Goal: Information Seeking & Learning: Compare options

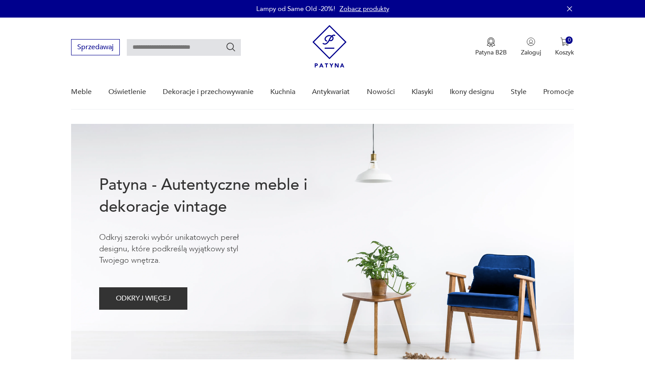
click at [175, 50] on input "text" at bounding box center [184, 47] width 114 height 17
type input "******"
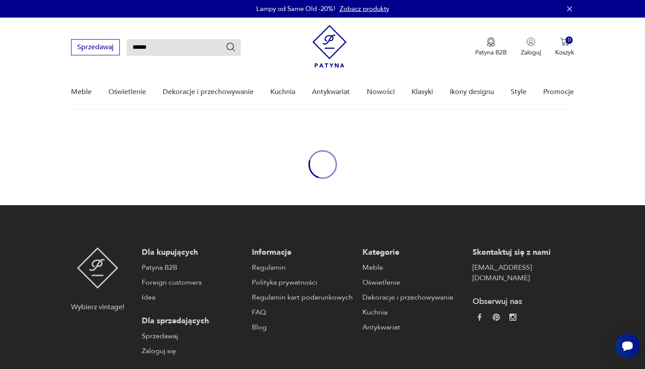
scroll to position [32, 0]
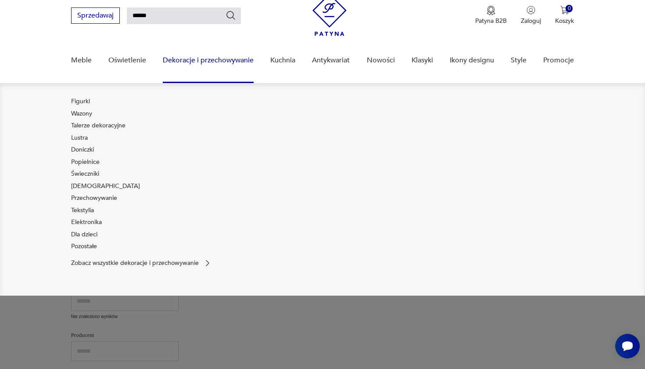
type input "******"
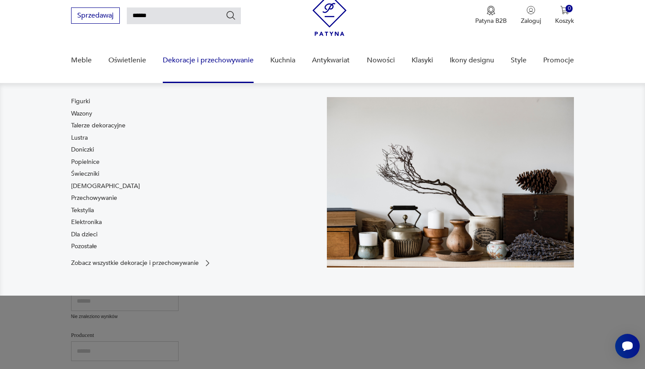
type input "******"
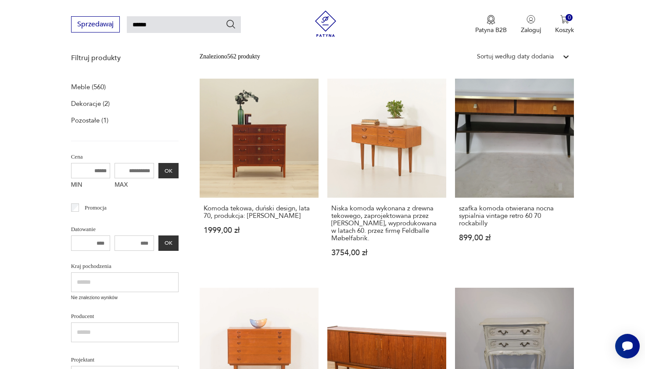
scroll to position [118, 0]
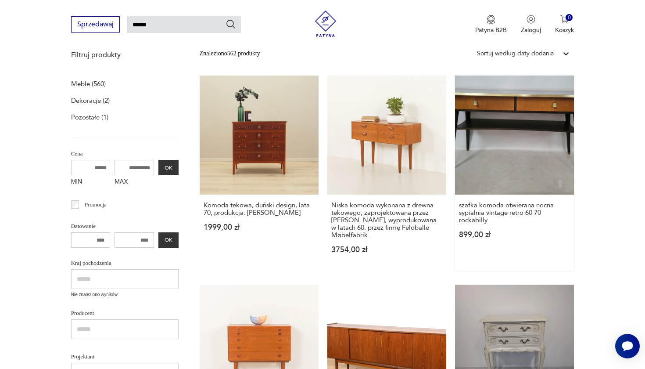
click at [455, 136] on link "szafka komoda otwierana nocna sypialnia vintage retro 60 70 rockabilly 899,00 zł" at bounding box center [514, 173] width 119 height 195
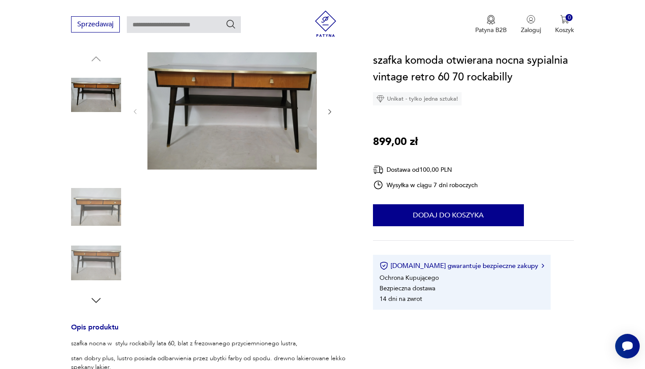
click at [99, 262] on img at bounding box center [96, 263] width 50 height 50
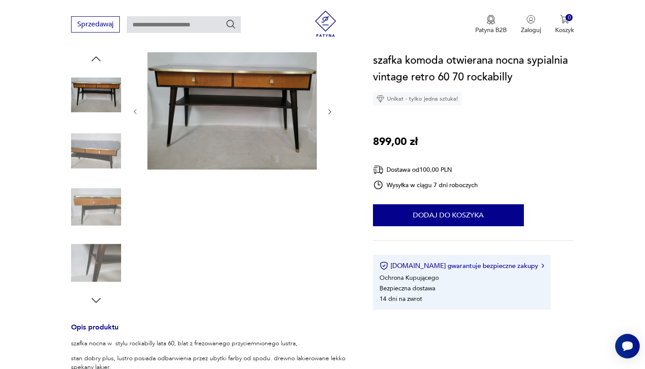
click at [90, 261] on img at bounding box center [96, 263] width 50 height 50
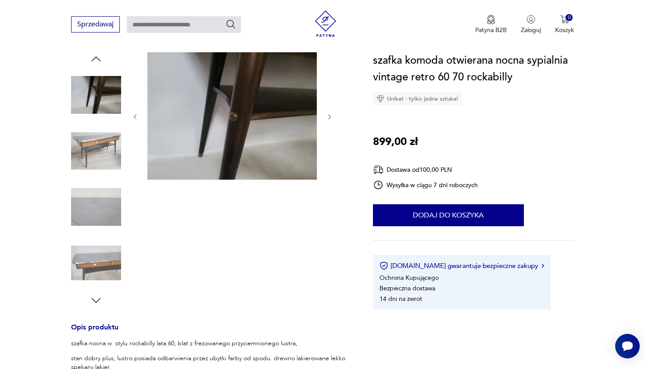
click at [98, 144] on img at bounding box center [96, 151] width 50 height 50
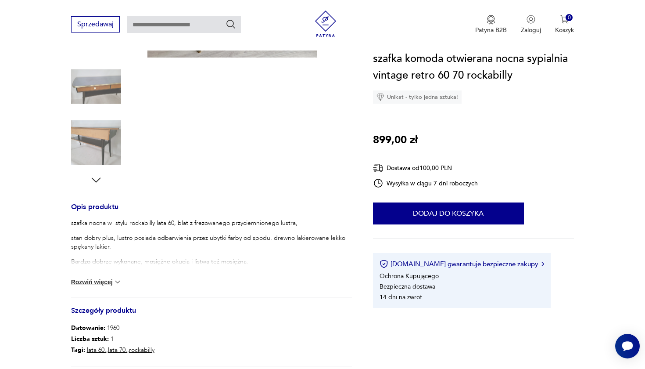
scroll to position [221, 0]
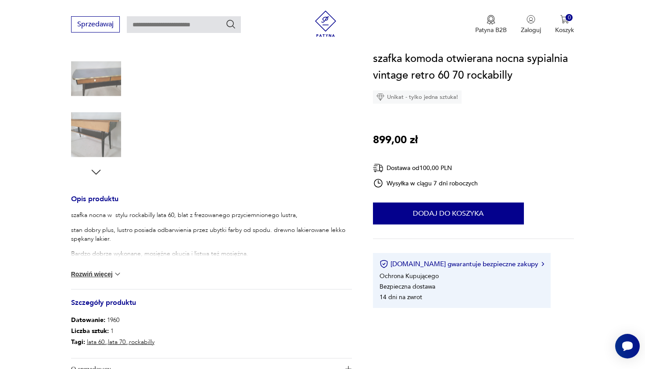
click at [101, 274] on button "Rozwiń więcej" at bounding box center [96, 274] width 51 height 9
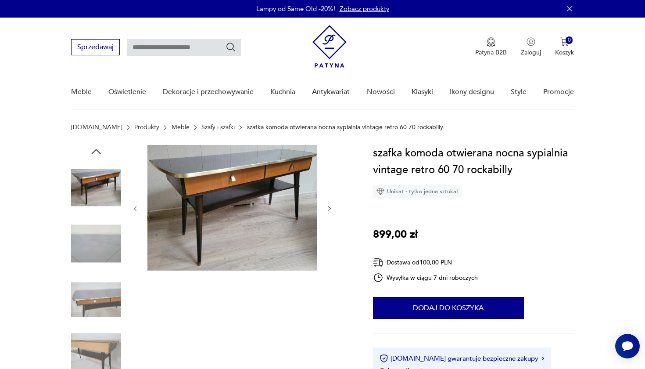
scroll to position [0, 0]
click at [216, 190] on img at bounding box center [232, 208] width 169 height 126
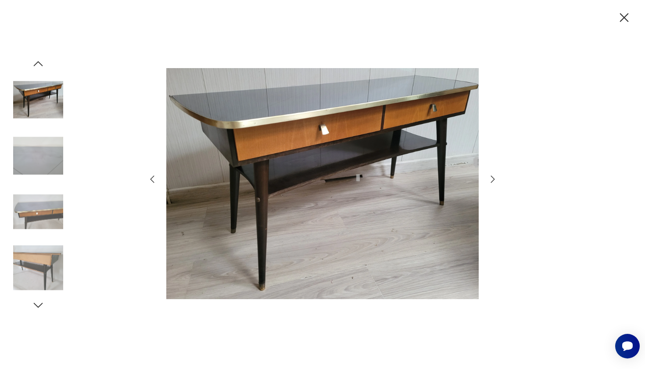
click at [492, 179] on icon "button" at bounding box center [493, 179] width 11 height 11
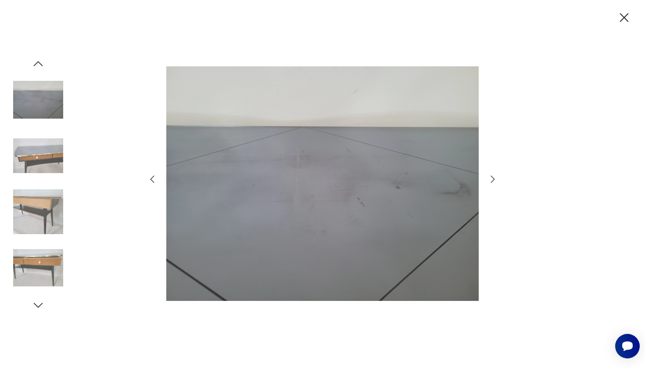
click at [492, 179] on icon "button" at bounding box center [493, 179] width 11 height 11
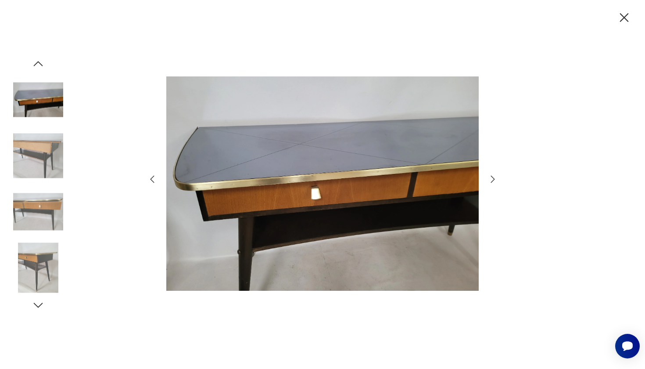
click at [492, 179] on icon "button" at bounding box center [493, 179] width 11 height 11
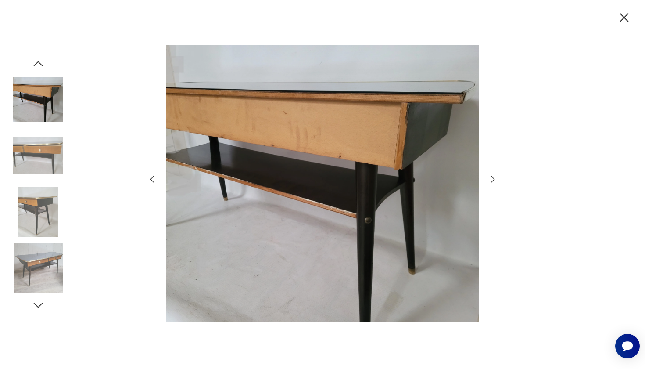
click at [492, 179] on icon "button" at bounding box center [493, 179] width 11 height 11
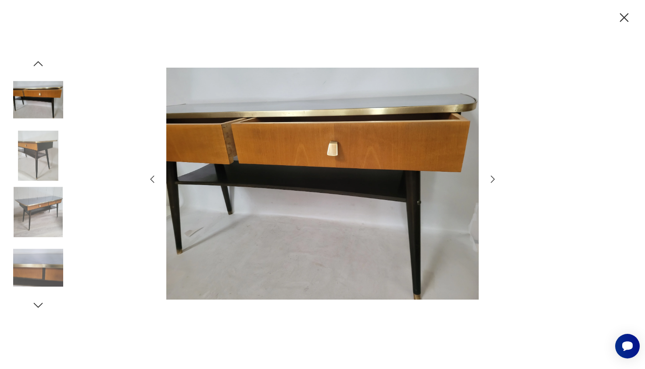
click at [492, 179] on icon "button" at bounding box center [493, 179] width 11 height 11
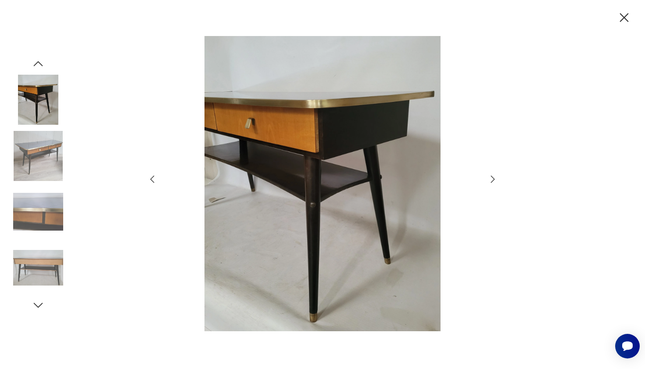
click at [492, 179] on icon "button" at bounding box center [493, 179] width 11 height 11
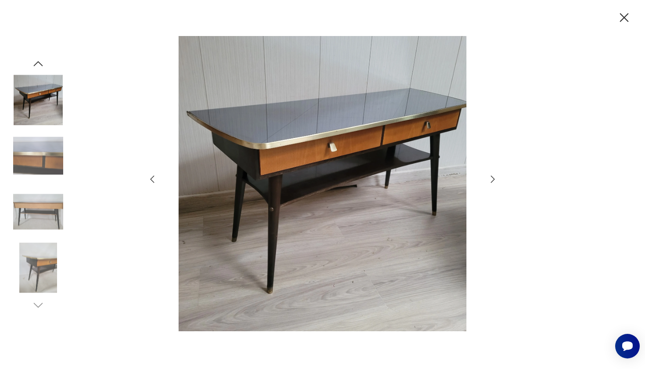
click at [492, 179] on icon "button" at bounding box center [493, 179] width 11 height 11
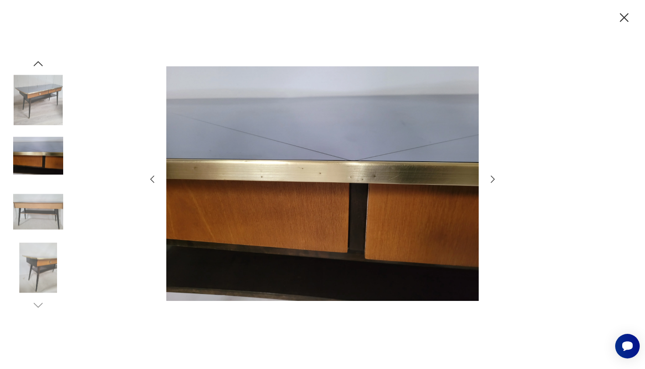
click at [492, 179] on icon "button" at bounding box center [493, 179] width 11 height 11
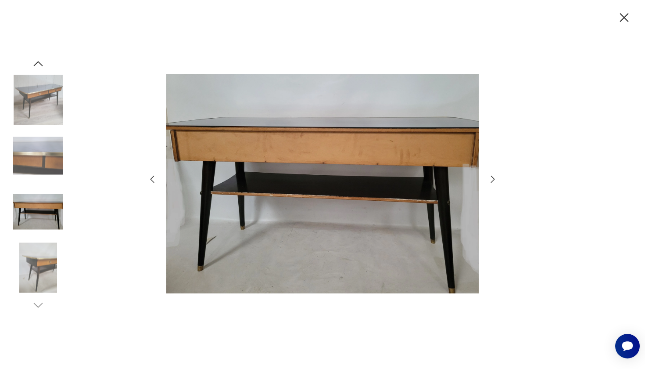
click at [492, 179] on icon "button" at bounding box center [493, 179] width 11 height 11
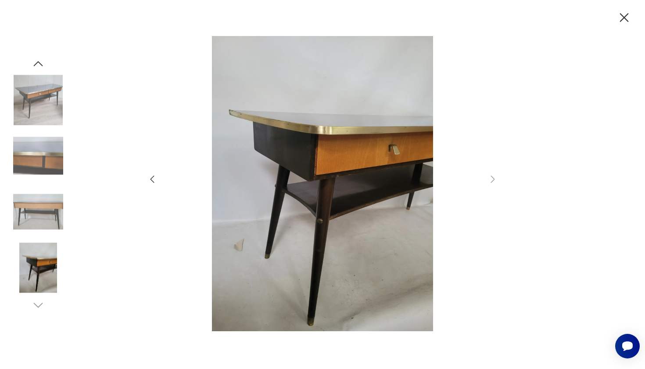
click at [33, 109] on img at bounding box center [38, 100] width 50 height 50
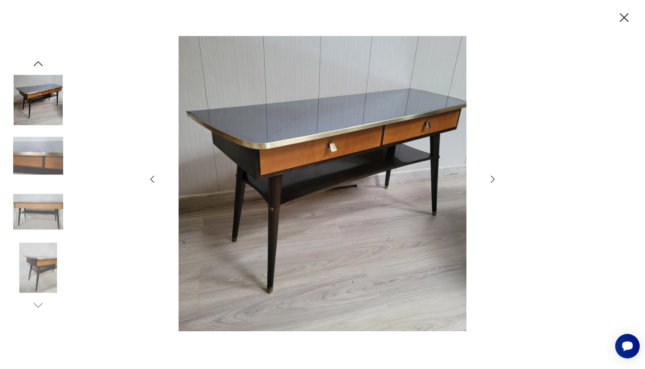
click at [624, 16] on icon "button" at bounding box center [624, 17] width 9 height 9
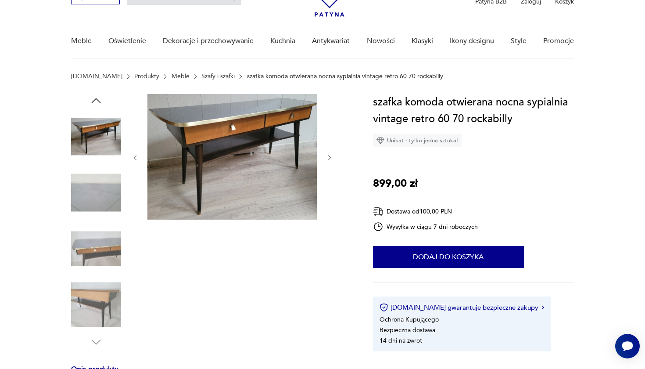
scroll to position [48, 0]
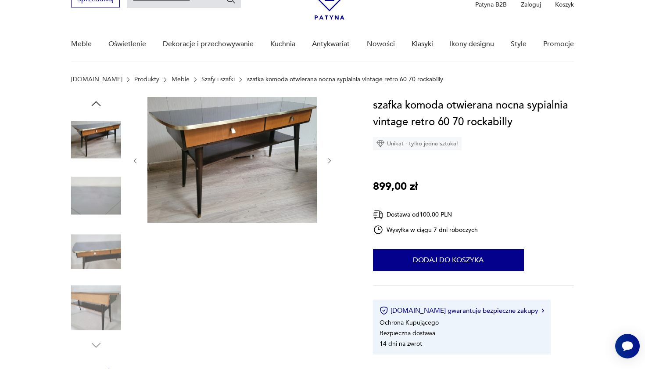
type input "******"
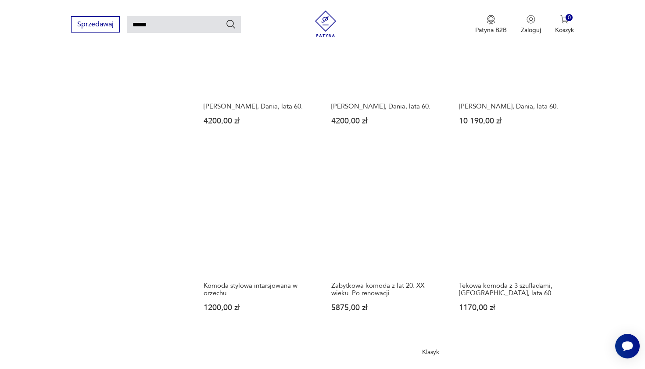
scroll to position [641, 0]
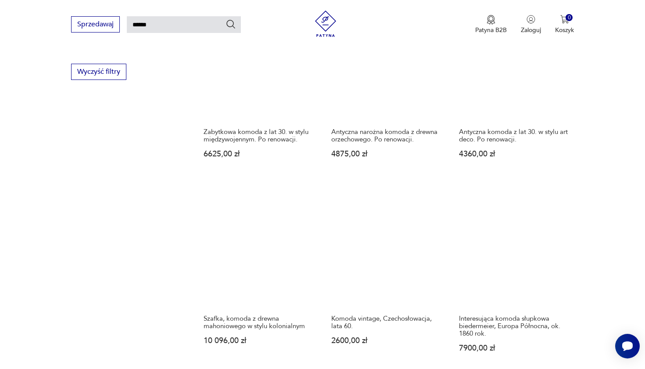
scroll to position [595, 0]
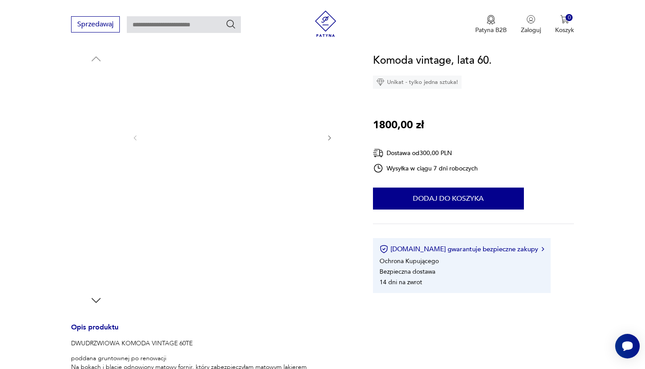
click at [94, 210] on img at bounding box center [96, 207] width 50 height 50
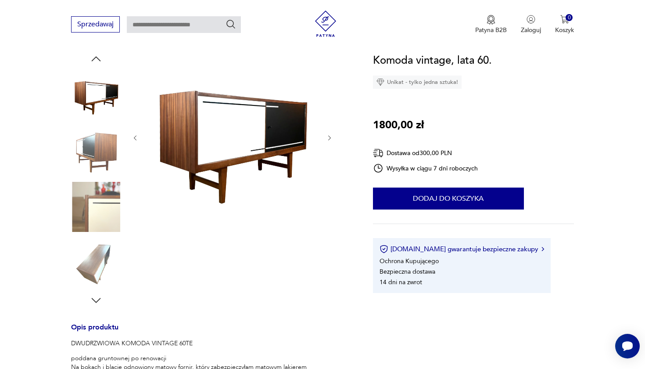
click at [95, 205] on img at bounding box center [96, 207] width 50 height 50
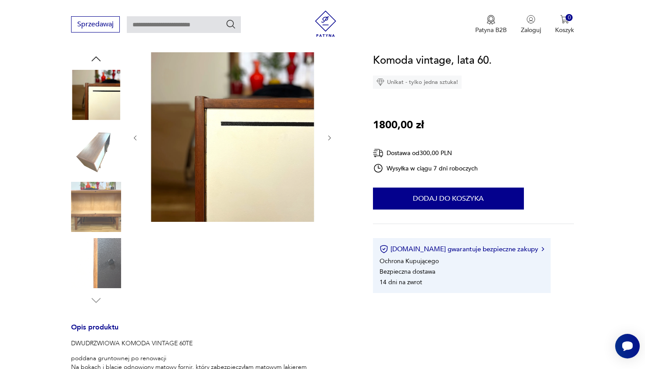
click at [101, 262] on img at bounding box center [96, 263] width 50 height 50
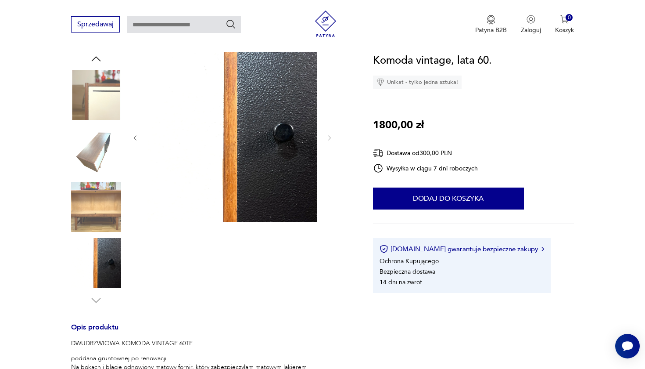
click at [97, 198] on img at bounding box center [96, 207] width 50 height 50
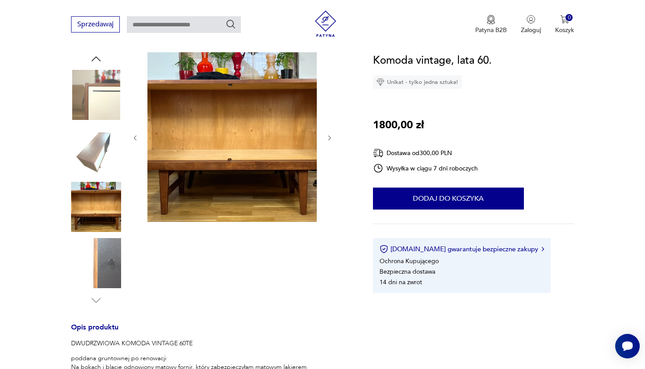
click at [91, 155] on img at bounding box center [96, 151] width 50 height 50
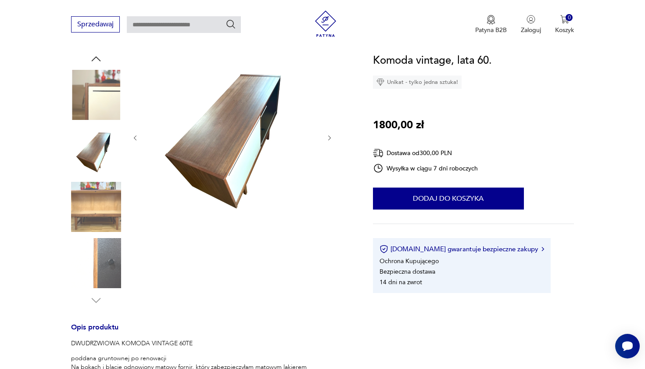
click at [92, 104] on img at bounding box center [96, 95] width 50 height 50
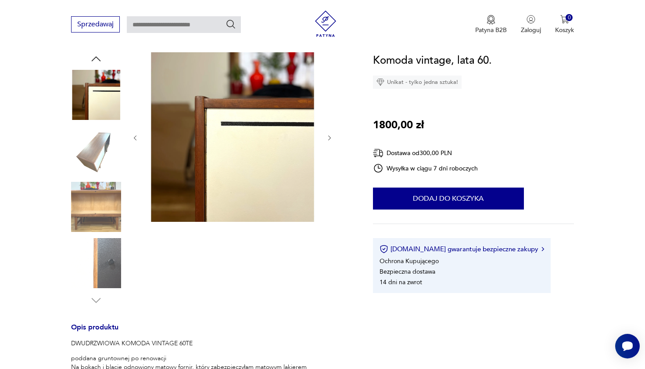
type input "******"
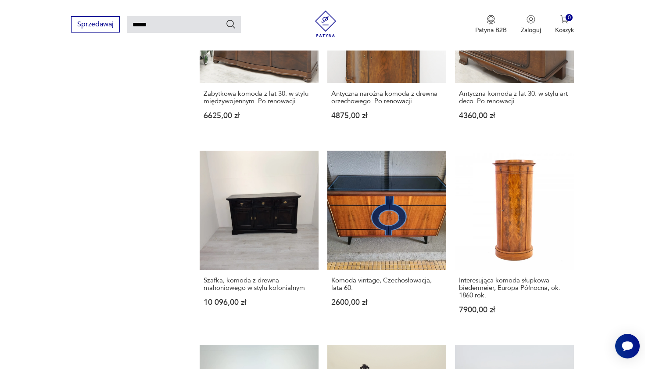
scroll to position [618, 0]
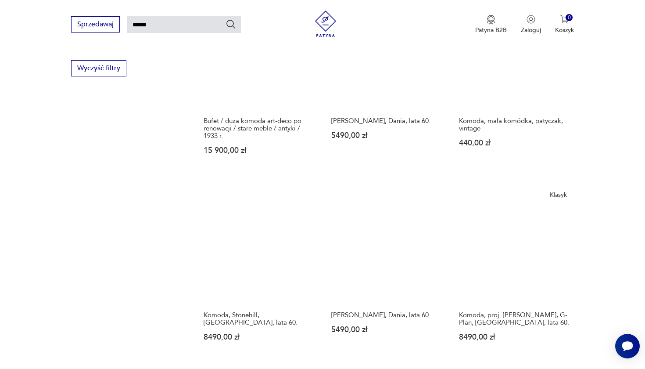
scroll to position [597, 0]
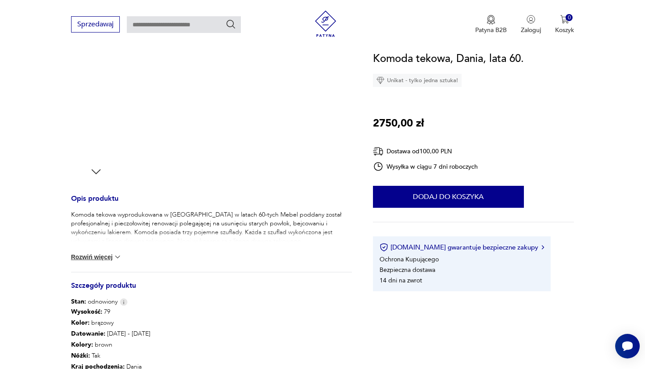
scroll to position [223, 0]
click at [108, 258] on button "Rozwiń więcej" at bounding box center [96, 255] width 51 height 9
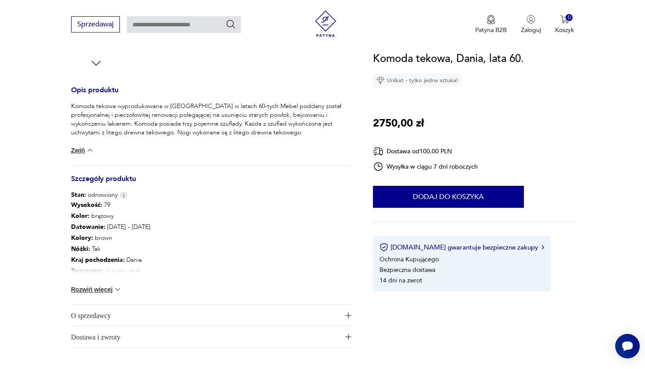
scroll to position [330, 0]
click at [80, 290] on button "Rozwiń więcej" at bounding box center [96, 289] width 51 height 9
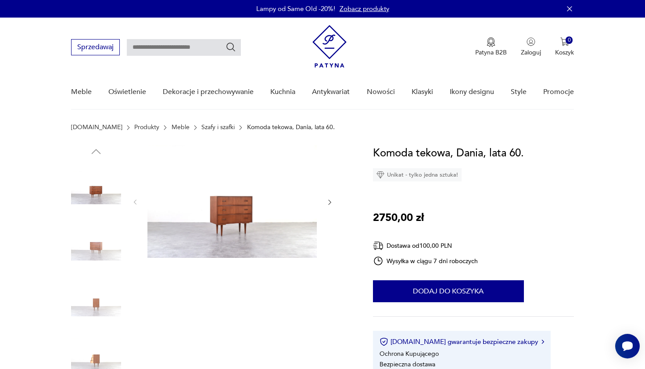
scroll to position [0, 0]
click at [233, 211] on img at bounding box center [232, 201] width 169 height 113
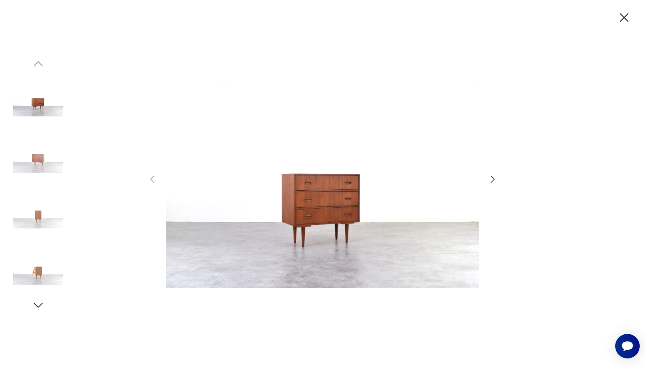
click at [493, 177] on icon "button" at bounding box center [493, 179] width 11 height 11
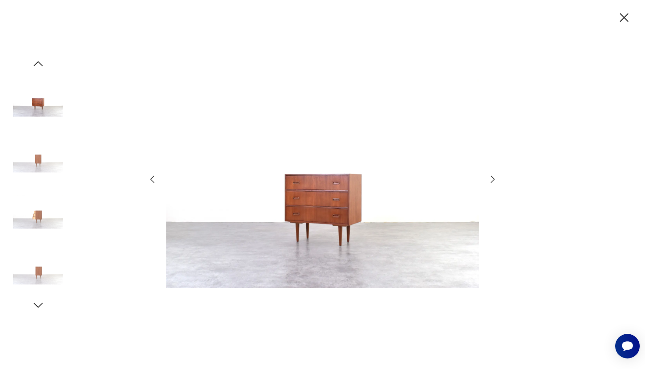
click at [493, 177] on icon "button" at bounding box center [493, 179] width 11 height 11
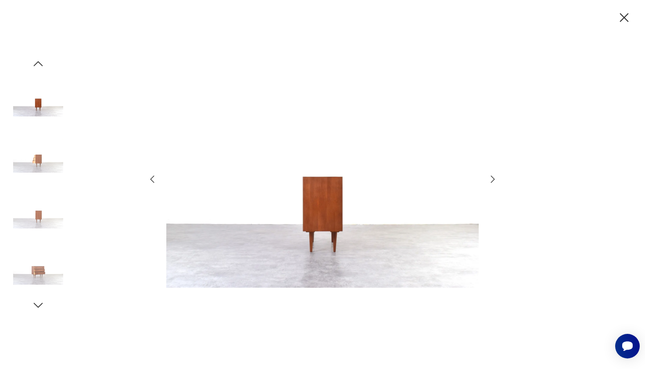
click at [493, 177] on icon "button" at bounding box center [493, 179] width 11 height 11
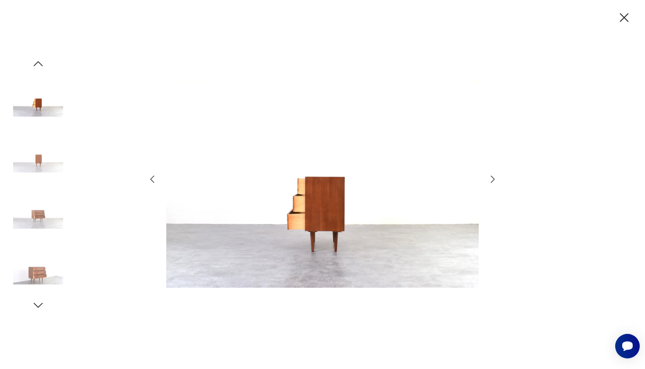
click at [493, 177] on icon "button" at bounding box center [493, 179] width 11 height 11
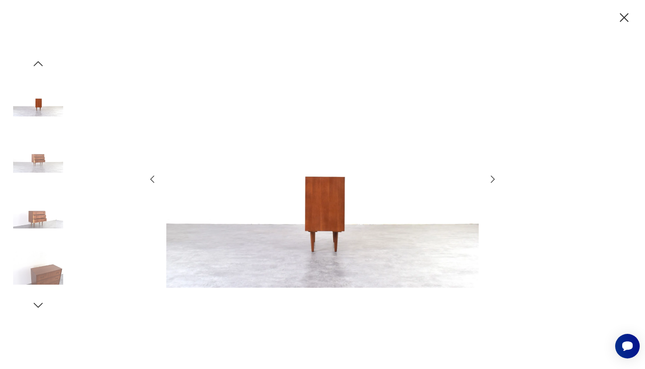
click at [493, 177] on icon "button" at bounding box center [493, 179] width 11 height 11
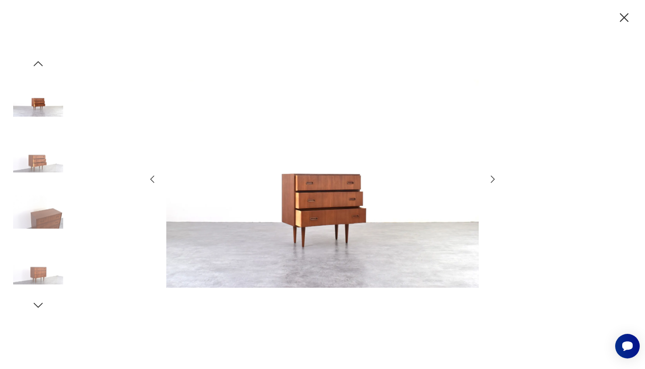
click at [493, 177] on icon "button" at bounding box center [493, 179] width 11 height 11
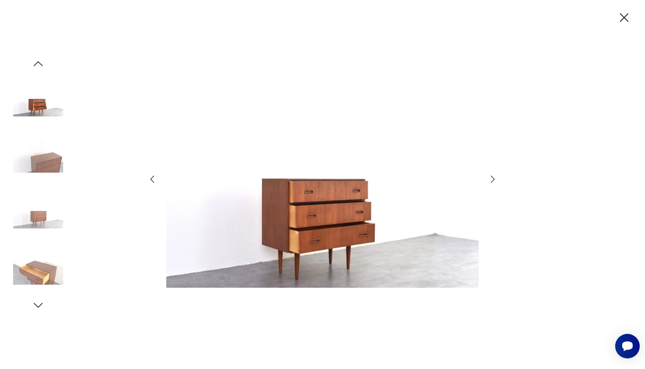
click at [493, 177] on icon "button" at bounding box center [493, 179] width 11 height 11
